Goal: Navigation & Orientation: Go to known website

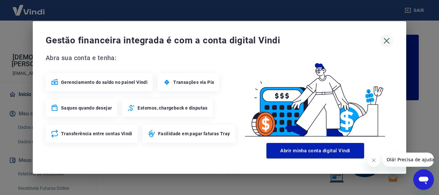
click at [390, 43] on icon "button" at bounding box center [387, 41] width 10 height 10
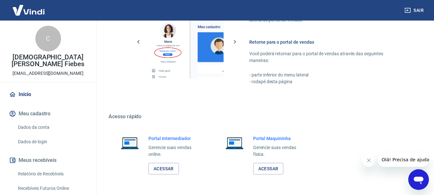
scroll to position [399, 0]
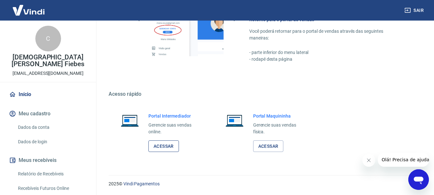
click at [169, 145] on link "Acessar" at bounding box center [163, 146] width 31 height 12
